Goal: Task Accomplishment & Management: Complete application form

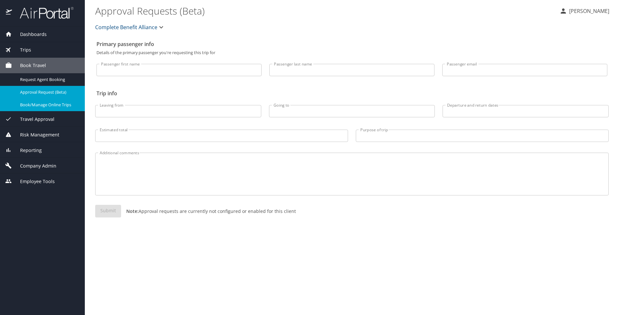
click at [40, 163] on span "Company Admin" at bounding box center [34, 165] width 44 height 7
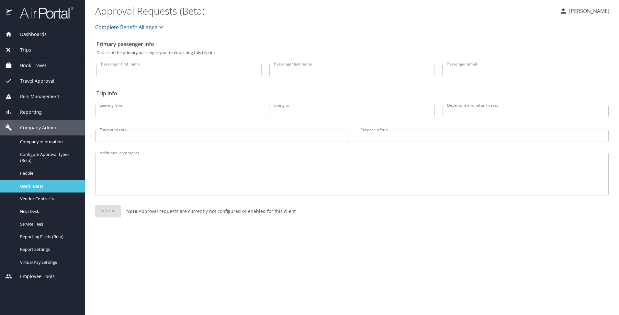
click at [40, 186] on span "Users (Beta)" at bounding box center [48, 186] width 57 height 6
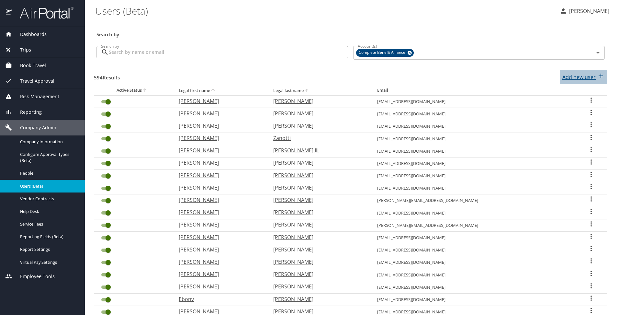
click at [575, 77] on p "Add new user" at bounding box center [579, 77] width 33 height 8
select select "US"
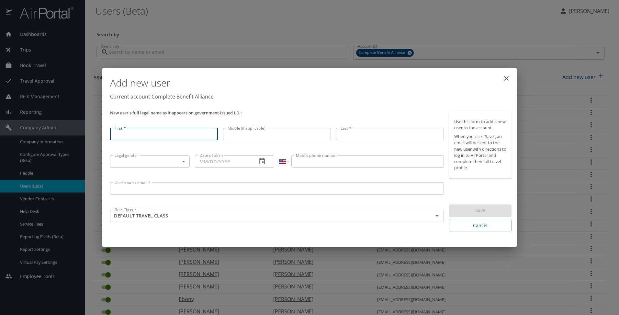
click at [171, 134] on input "First *" at bounding box center [164, 134] width 108 height 12
type input "[PERSON_NAME]"
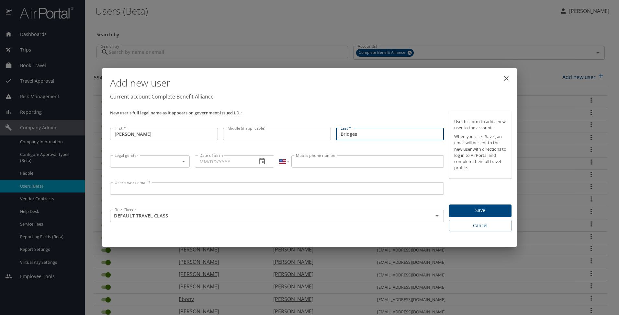
type input "Bridges"
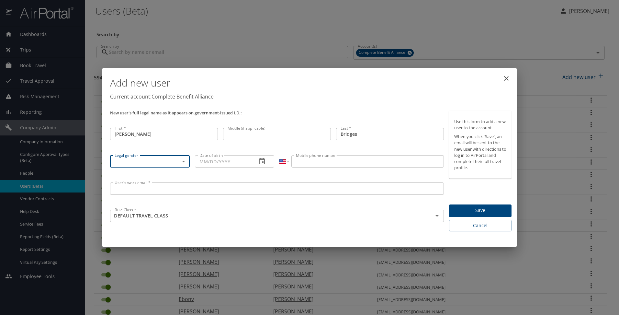
click at [159, 166] on body "Dashboards AirPortal 360™ Manager My Travel Dashboard Trips Airtinerary® Lookup…" at bounding box center [309, 157] width 619 height 315
click at [159, 184] on li "[DEMOGRAPHIC_DATA]" at bounding box center [150, 184] width 80 height 12
type input "[DEMOGRAPHIC_DATA]"
click at [233, 158] on input "Date of birth" at bounding box center [223, 161] width 57 height 12
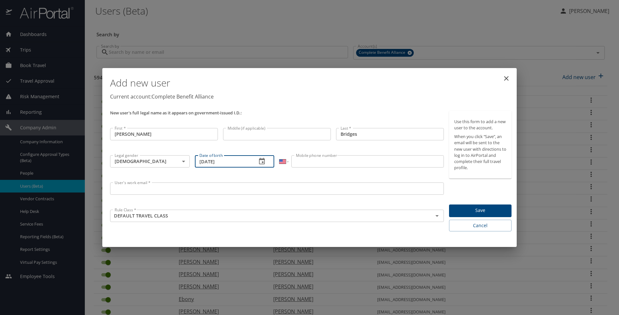
type input "[DATE]"
click at [339, 166] on input "Mobile phone number" at bounding box center [367, 161] width 152 height 12
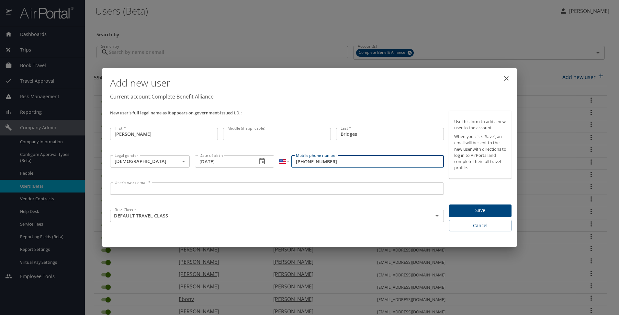
type input "[PHONE_NUMBER]"
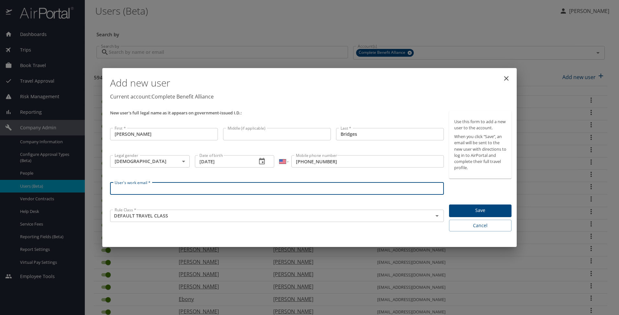
click at [323, 187] on input "User's work email *" at bounding box center [277, 188] width 334 height 12
type input "[EMAIL_ADDRESS][DOMAIN_NAME]"
click at [475, 215] on button "Save" at bounding box center [480, 210] width 63 height 13
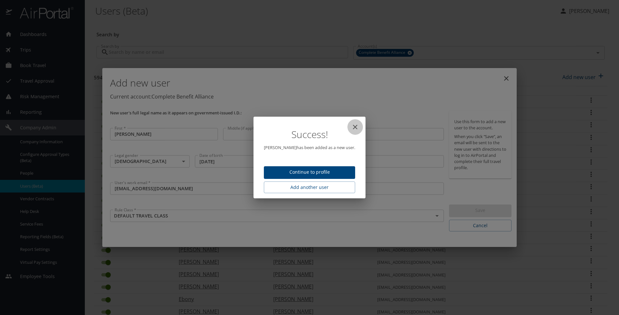
click at [354, 126] on icon "close" at bounding box center [355, 127] width 5 height 5
type input "[DATE]"
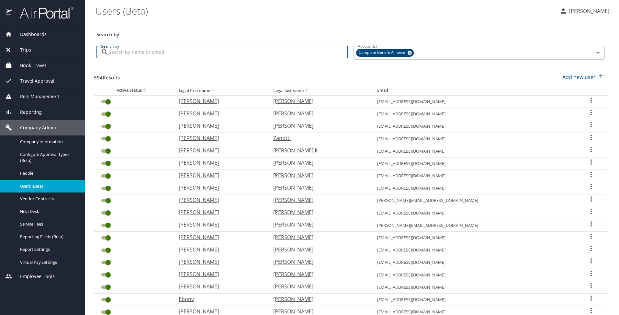
click at [306, 54] on input "Search by" at bounding box center [228, 52] width 239 height 12
type input "bridges"
